Goal: Find specific page/section

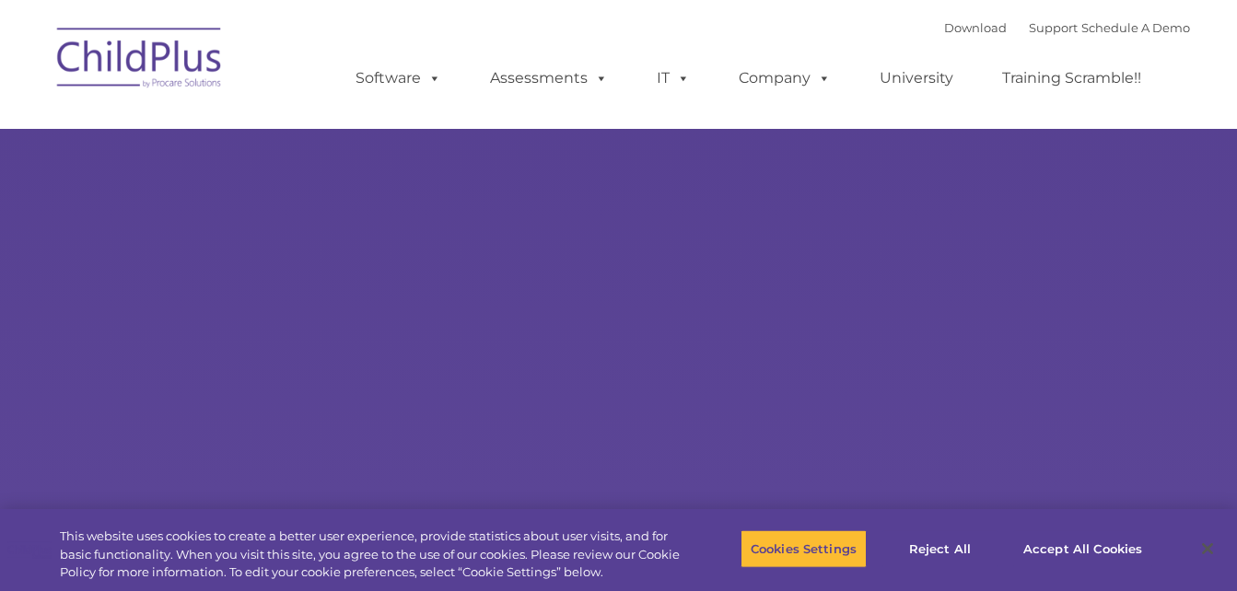
select select "MEDIUM"
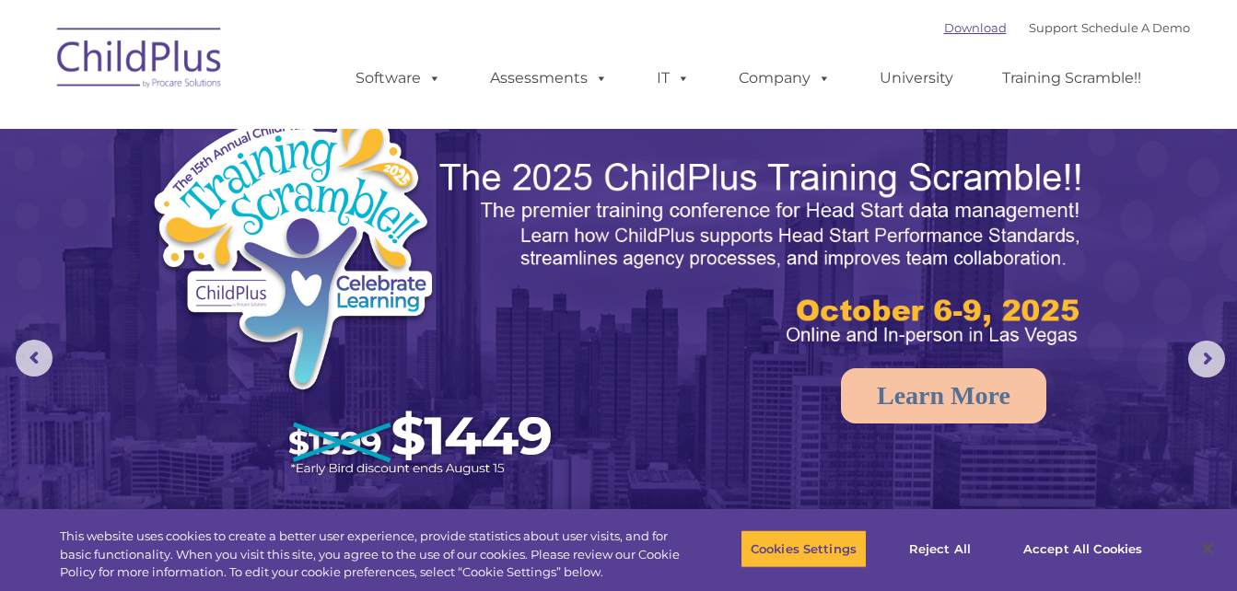
click at [947, 33] on link "Download" at bounding box center [975, 27] width 63 height 15
